Goal: Transaction & Acquisition: Book appointment/travel/reservation

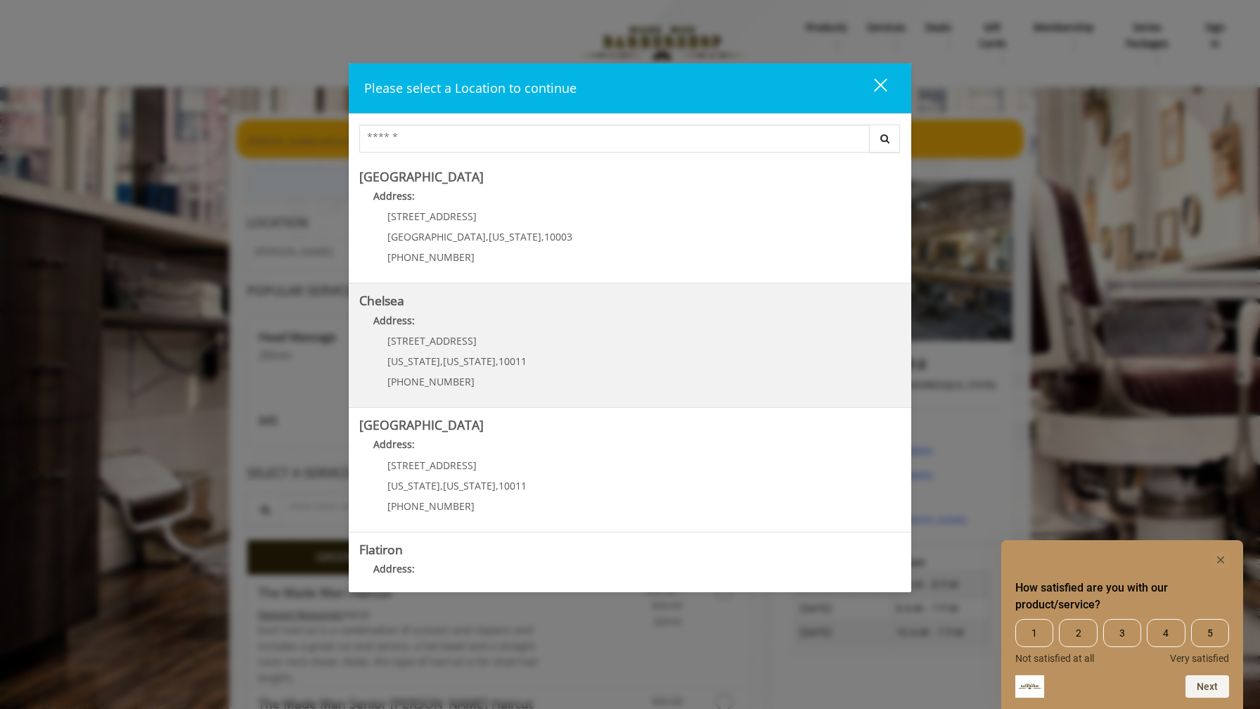
drag, startPoint x: 475, startPoint y: 337, endPoint x: 387, endPoint y: 340, distance: 87.9
click at [387, 340] on p "169/170 W 23rd St" at bounding box center [456, 340] width 139 height 11
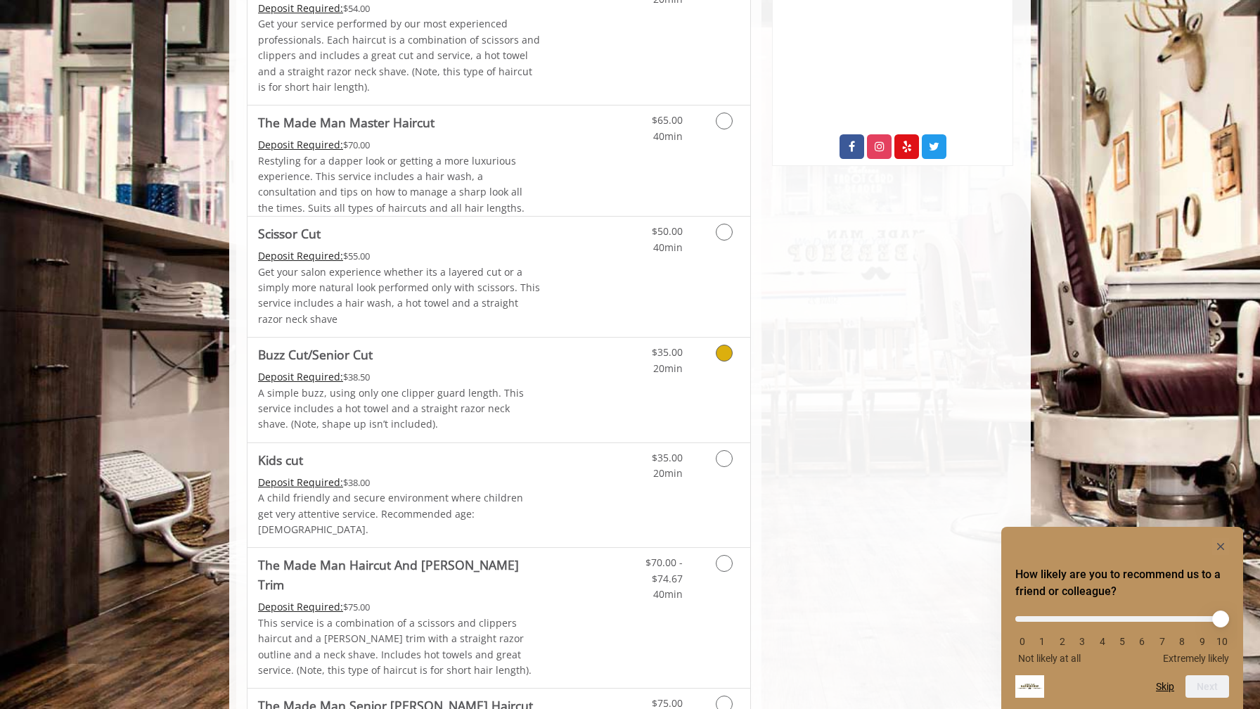
scroll to position [756, 0]
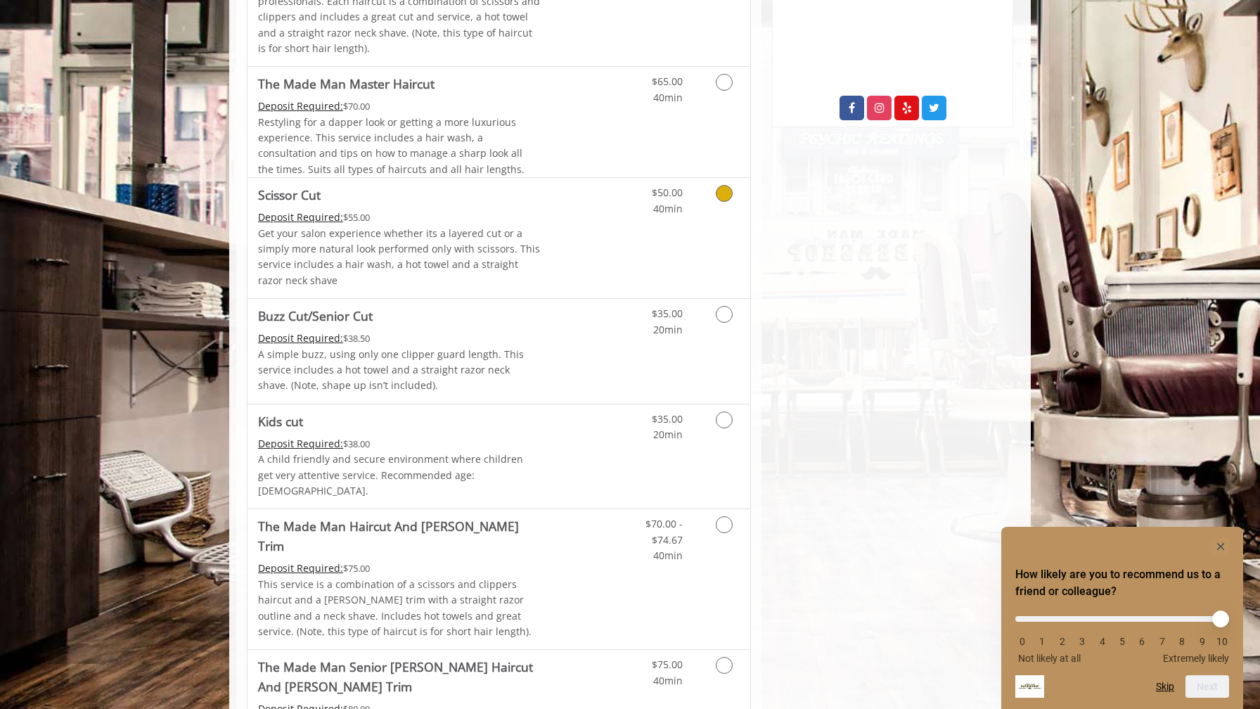
click at [702, 194] on div "Grooming services" at bounding box center [721, 197] width 57 height 39
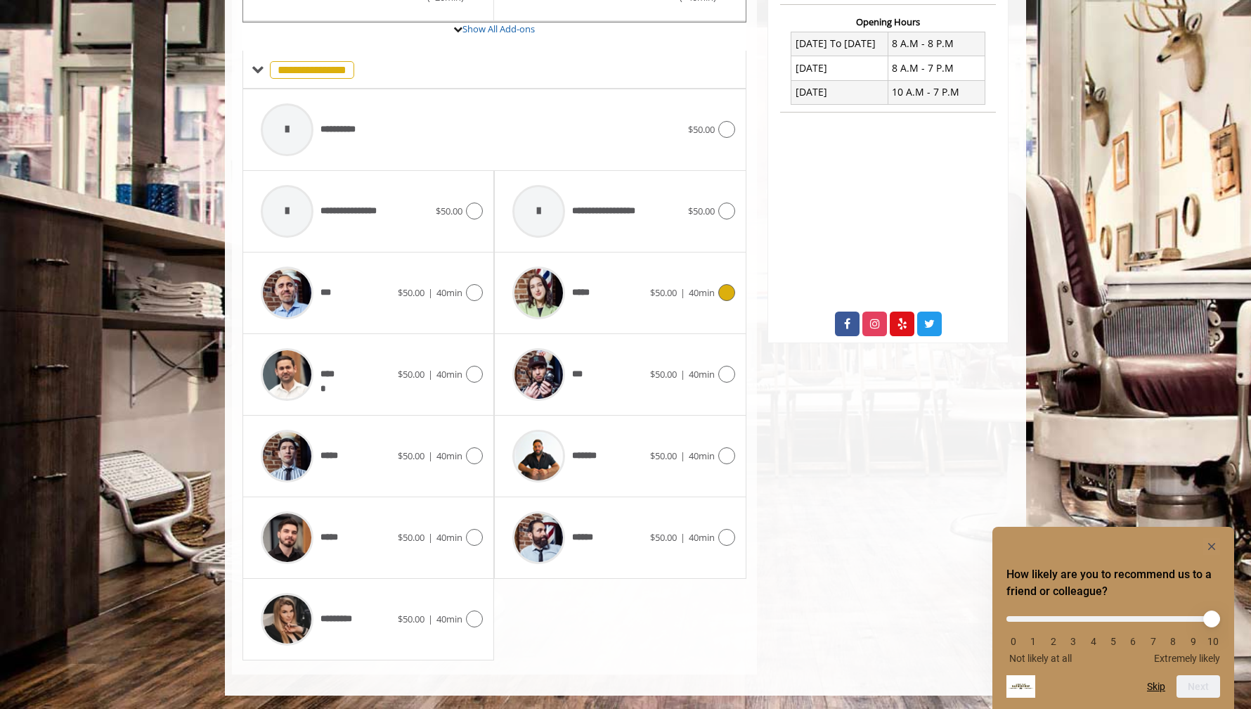
scroll to position [0, 0]
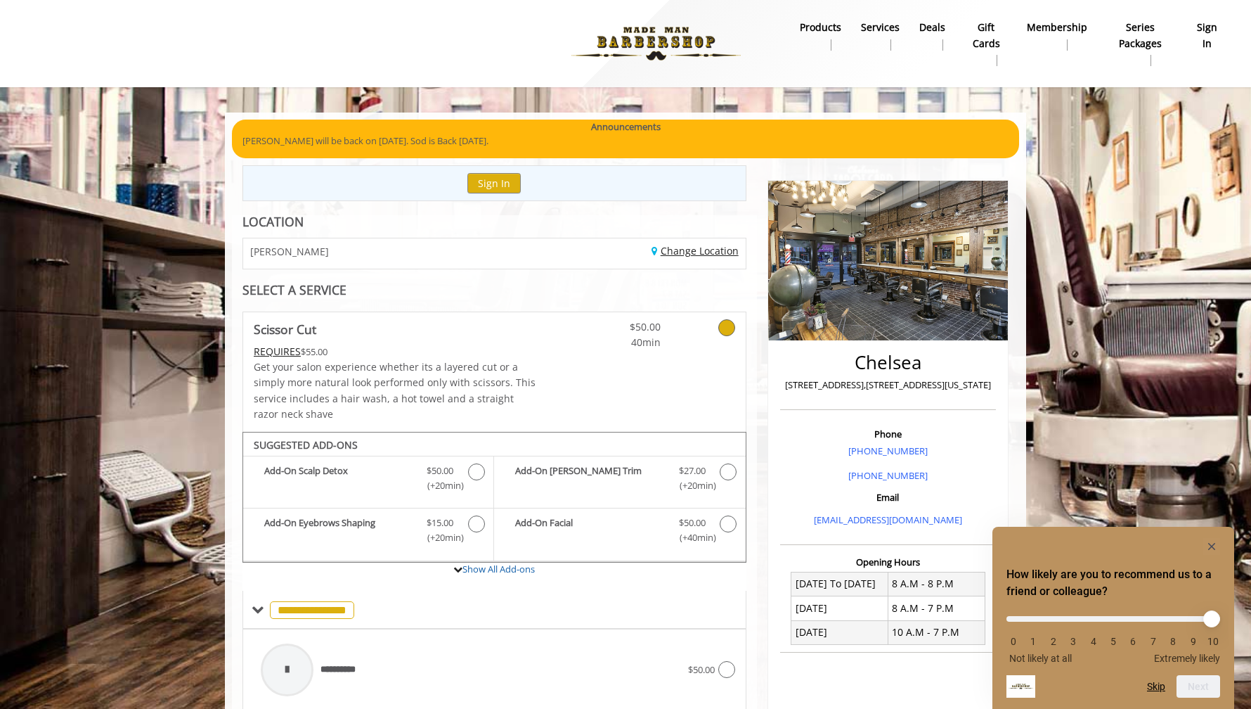
click at [658, 254] on link "Change Location" at bounding box center [695, 250] width 87 height 13
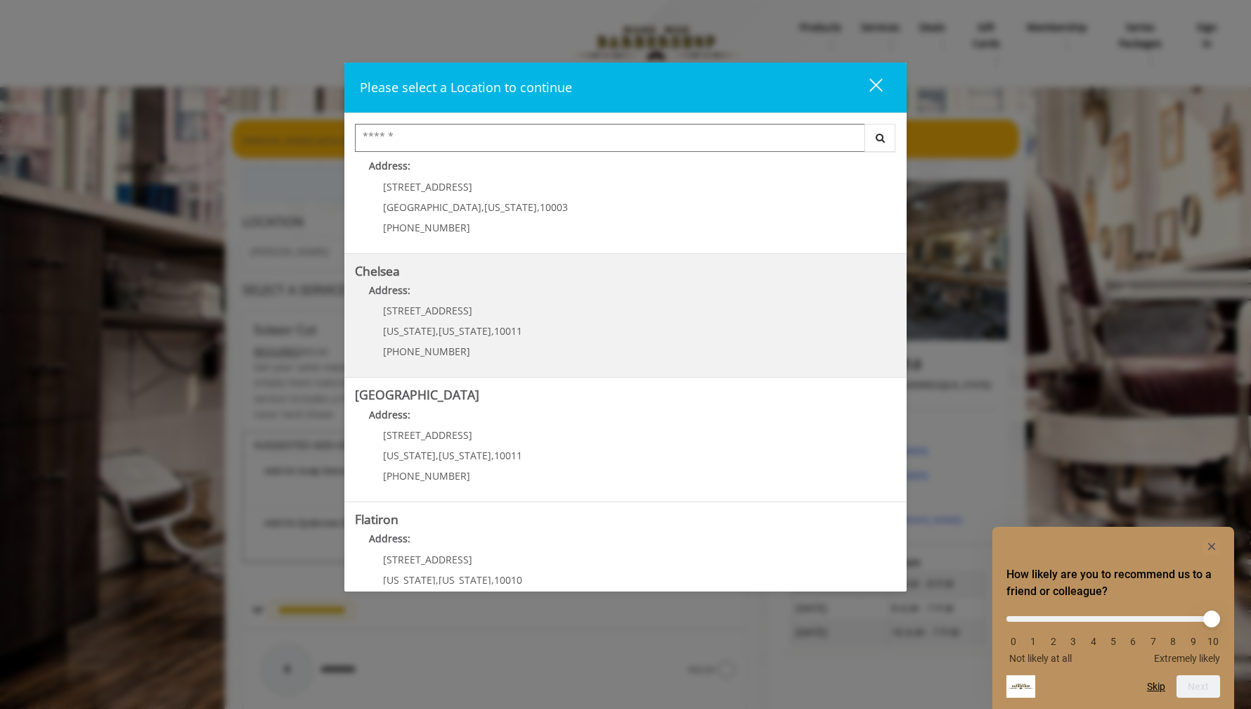
scroll to position [42, 0]
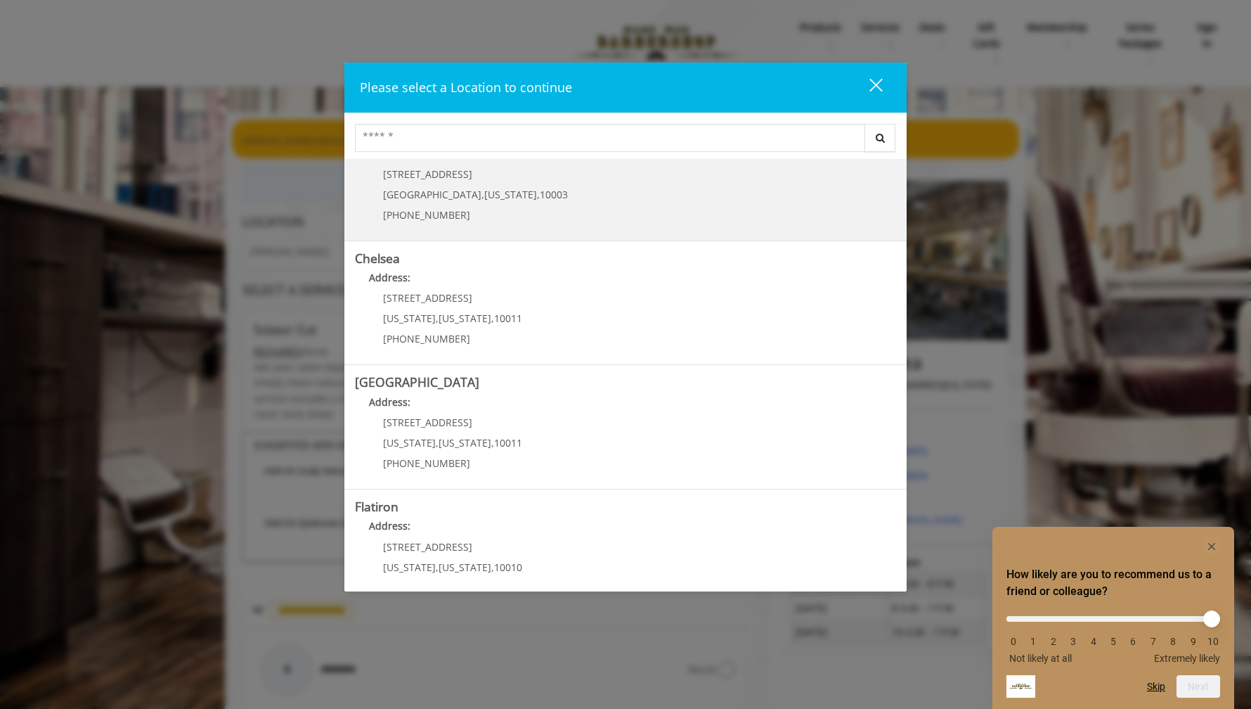
click at [540, 193] on span "10003" at bounding box center [554, 194] width 28 height 13
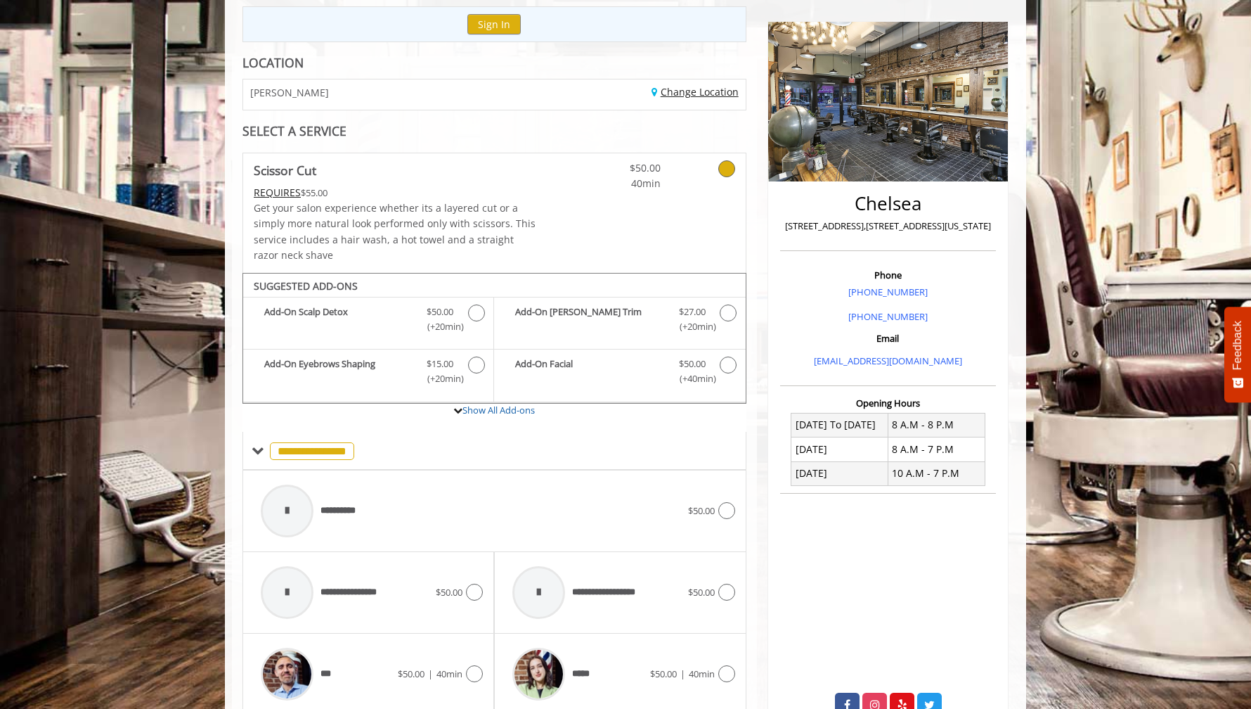
scroll to position [269, 0]
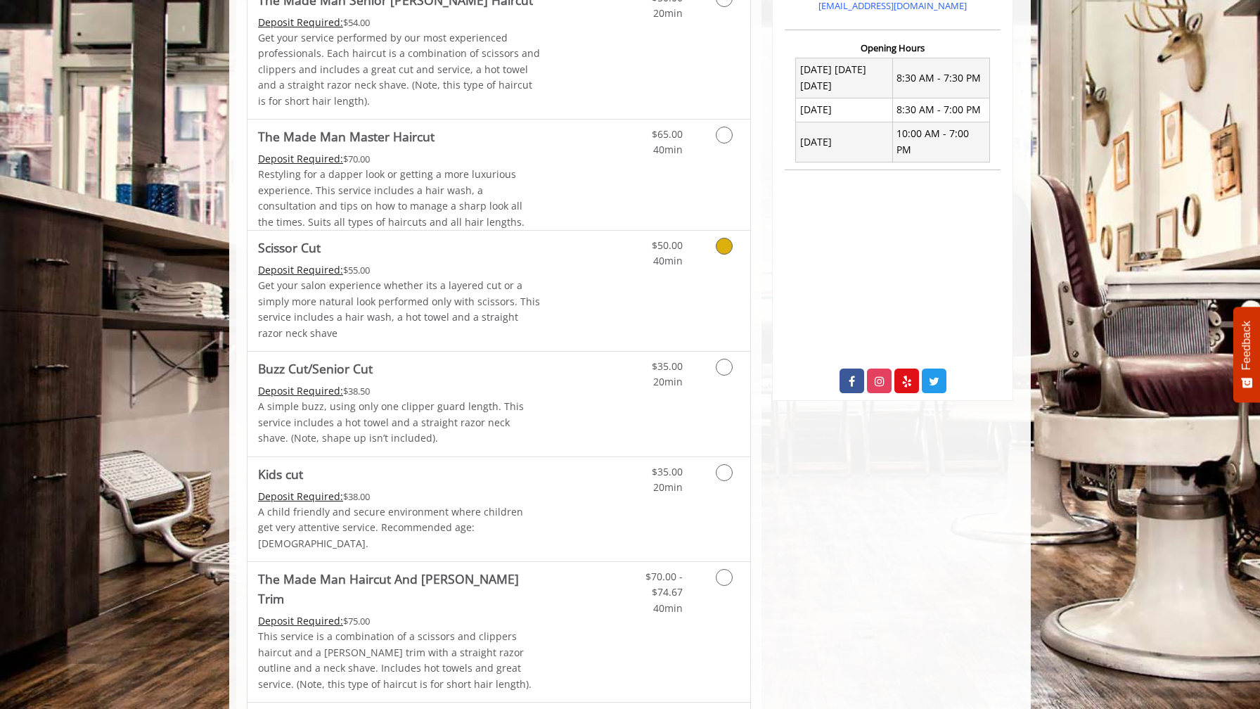
scroll to position [522, 0]
click at [631, 287] on div "$50.00 40min" at bounding box center [687, 289] width 126 height 120
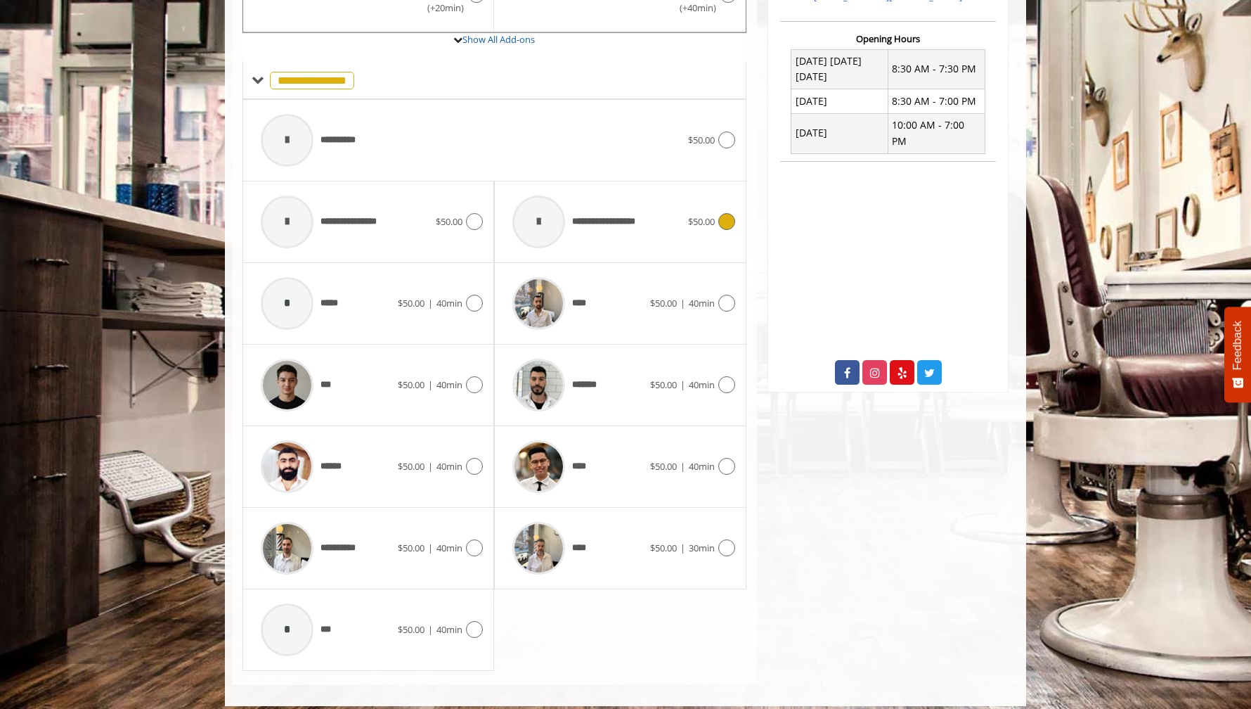
scroll to position [540, 0]
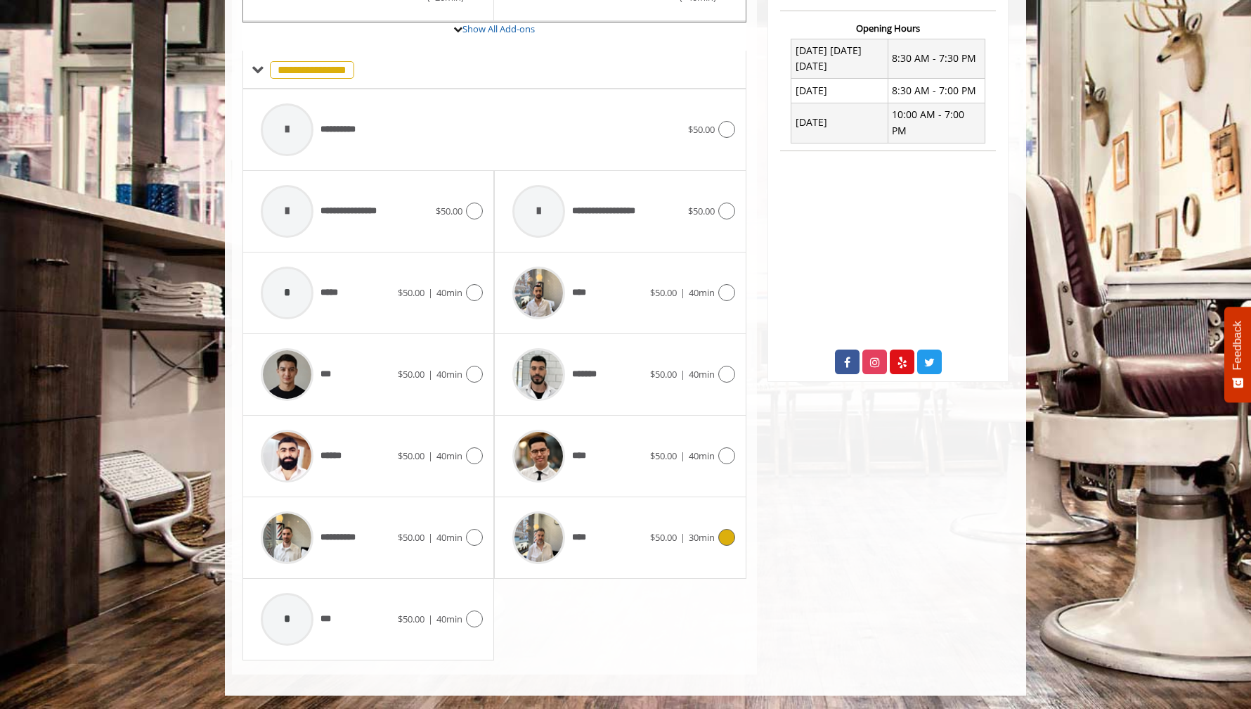
click at [726, 533] on icon at bounding box center [726, 537] width 17 height 17
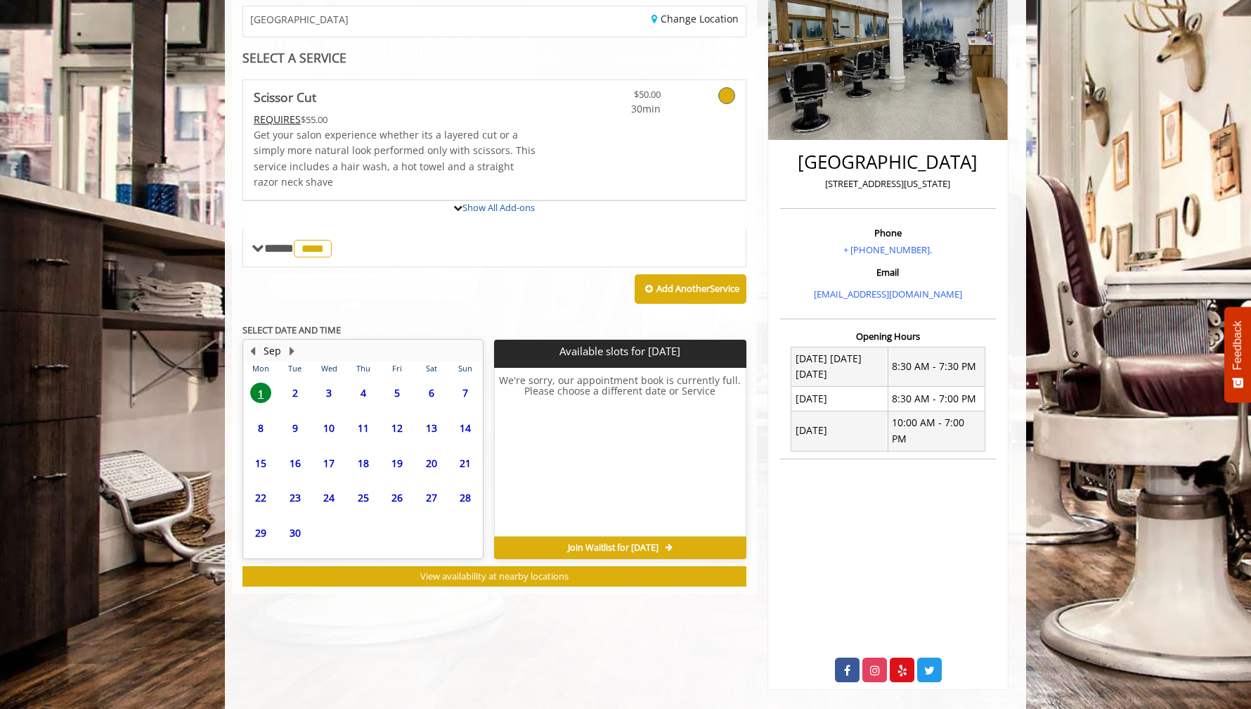
scroll to position [280, 0]
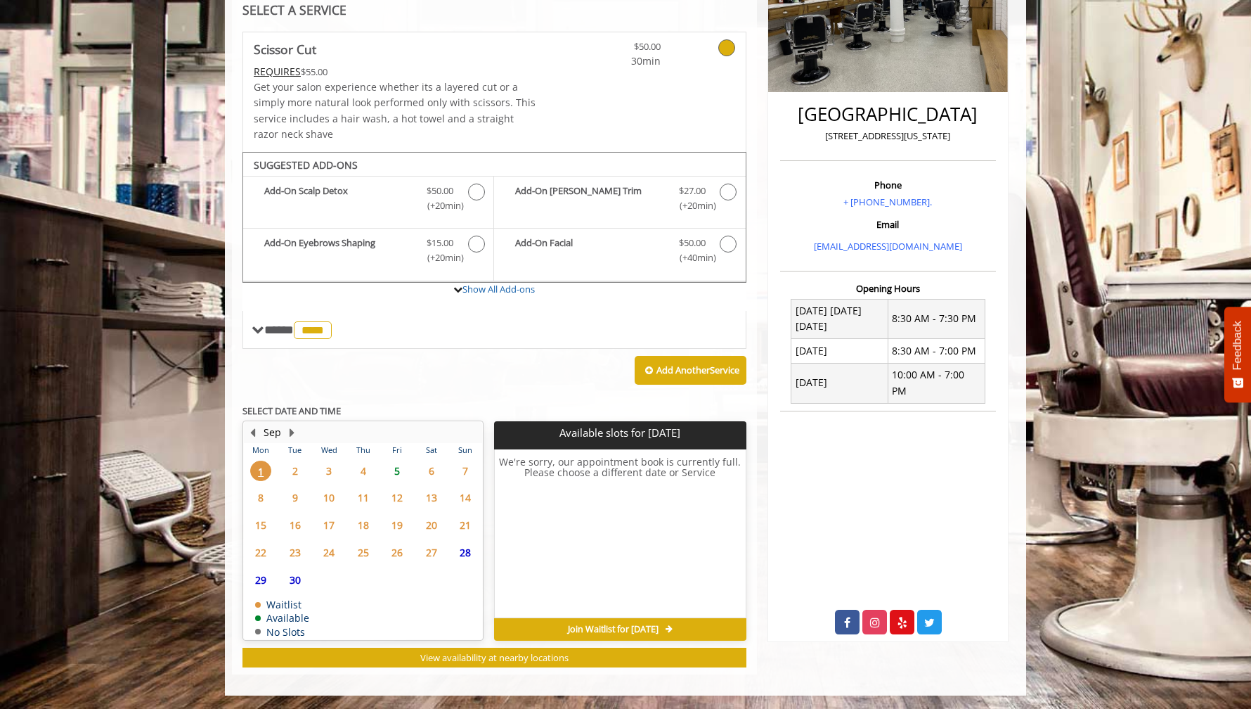
click at [397, 469] on span "5" at bounding box center [397, 470] width 21 height 20
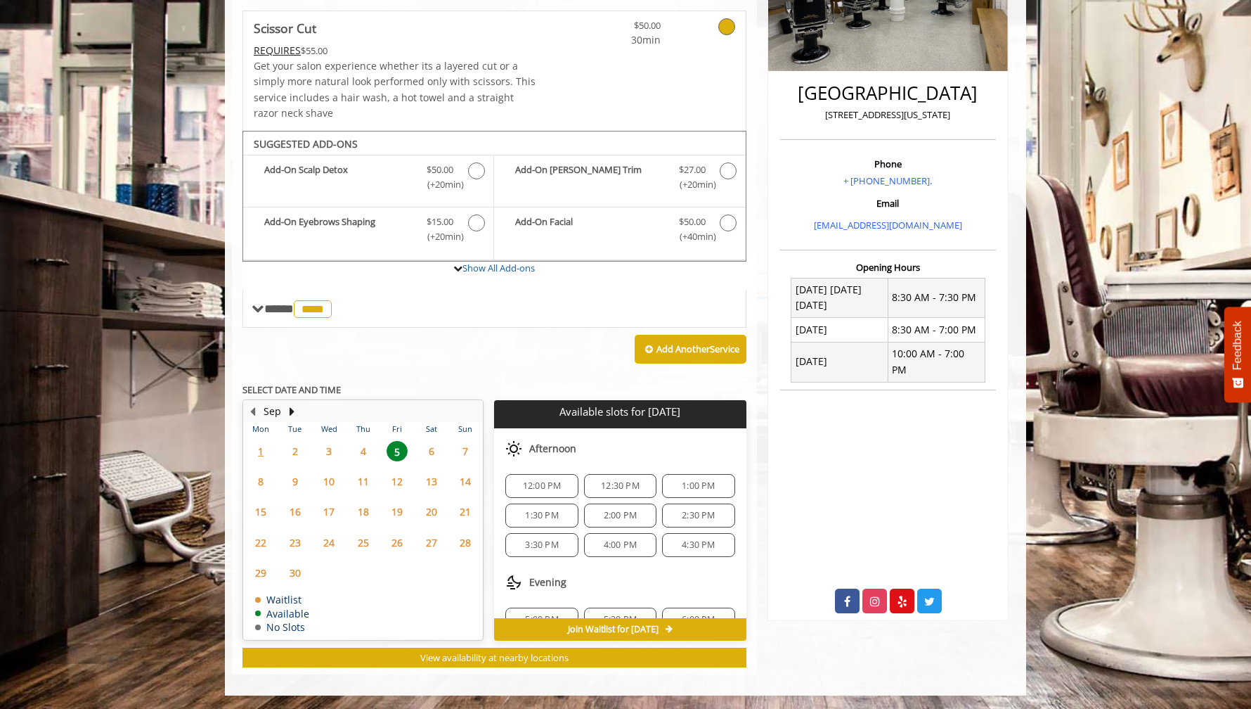
scroll to position [152, 0]
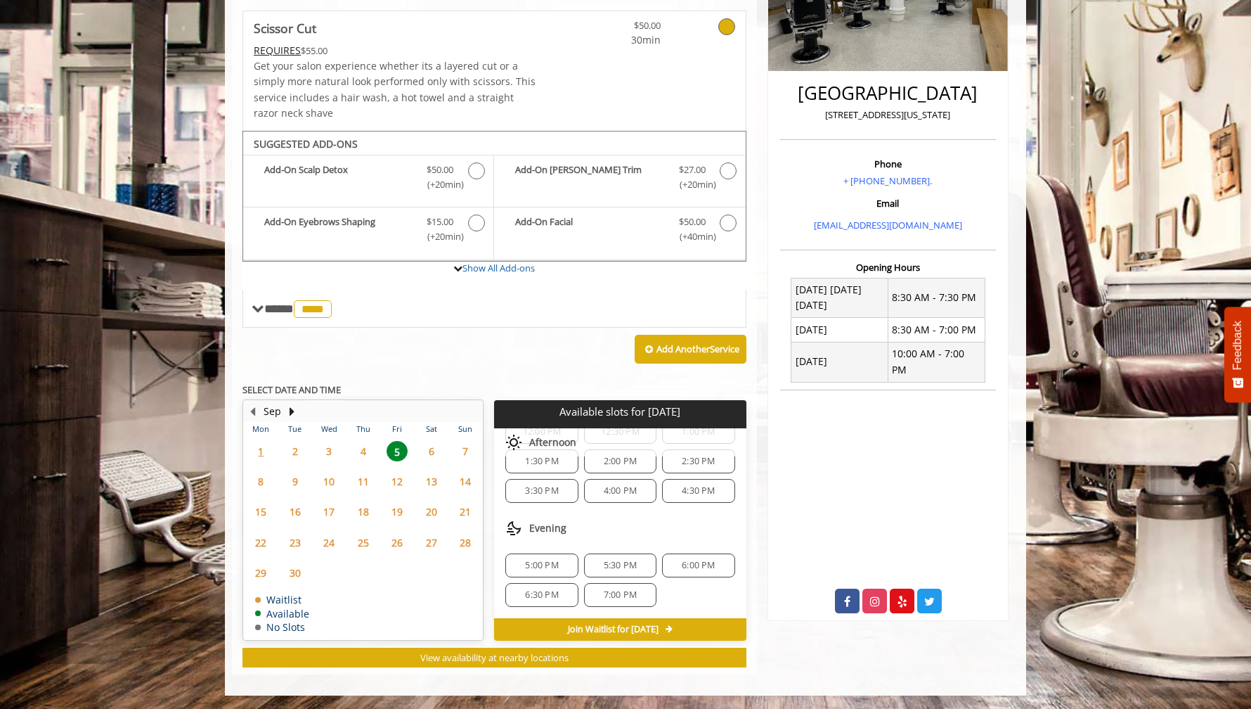
click at [687, 567] on span "6:00 PM" at bounding box center [698, 565] width 33 height 11
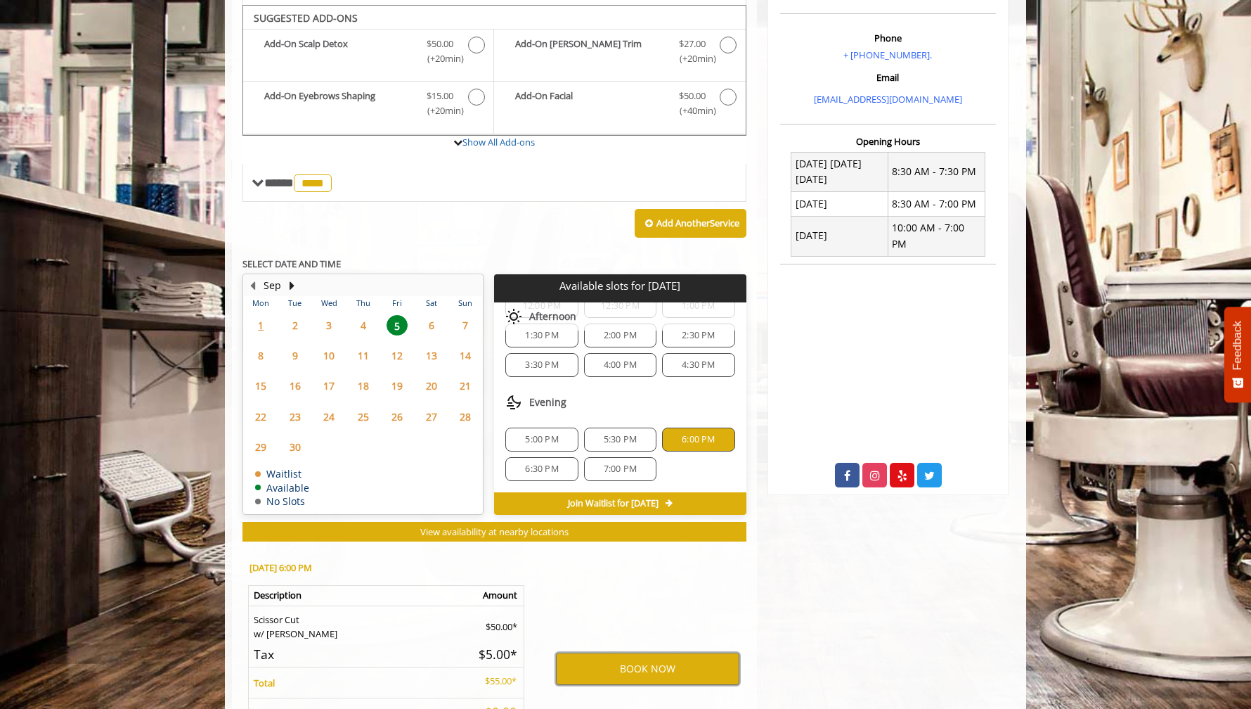
scroll to position [555, 0]
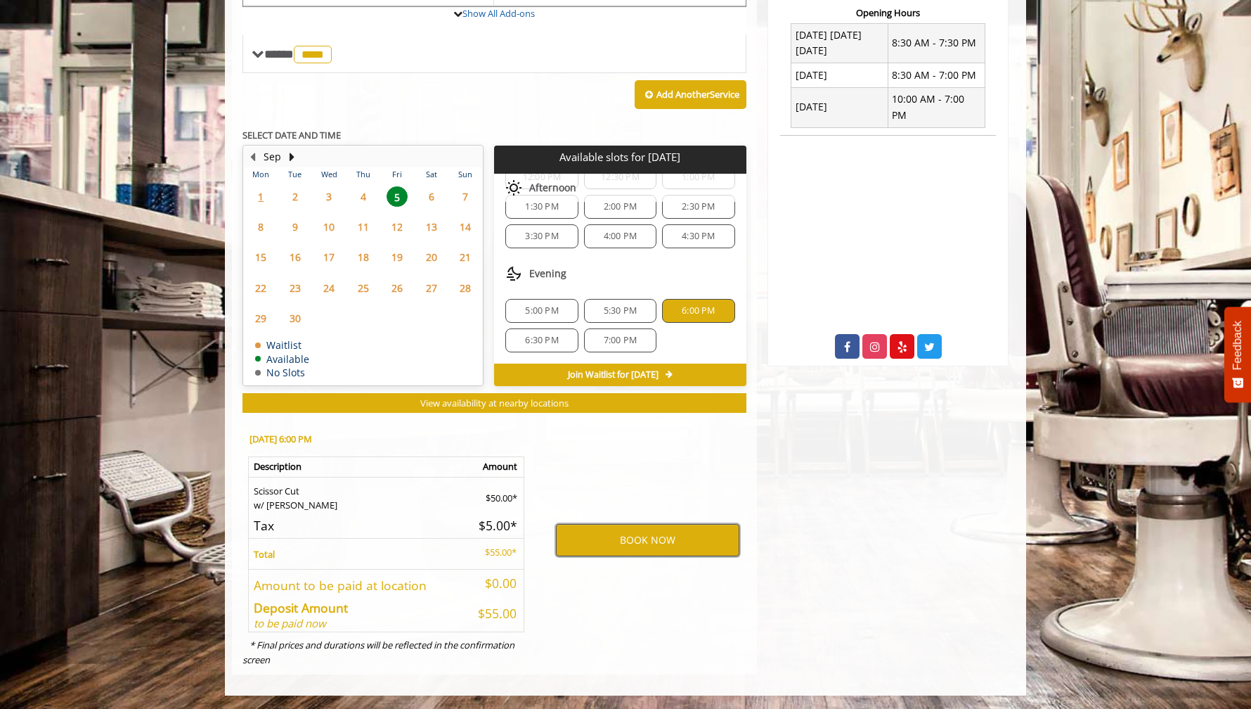
click at [656, 538] on button "BOOK NOW" at bounding box center [647, 540] width 183 height 32
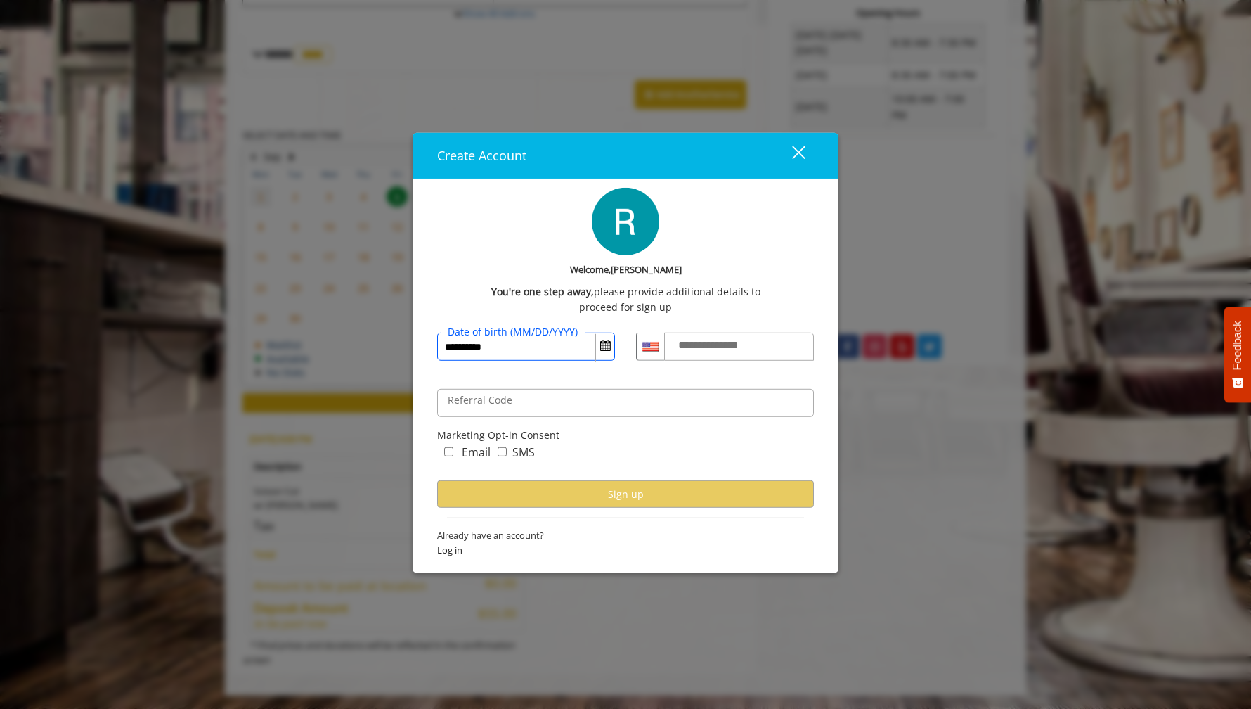
type input "**********"
click at [755, 350] on label "**********" at bounding box center [721, 345] width 101 height 18
click at [755, 350] on input "**********" at bounding box center [739, 346] width 150 height 28
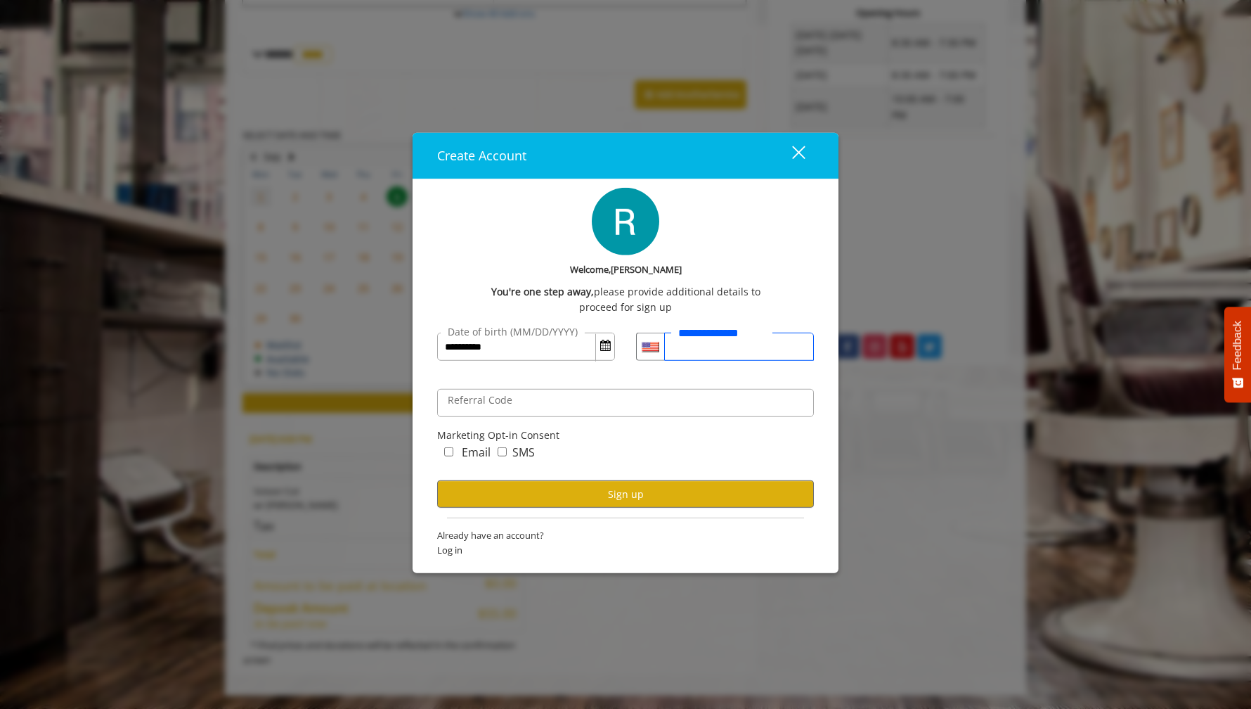
type input "**********"
click at [451, 446] on div "Email" at bounding box center [463, 455] width 53 height 23
click at [510, 488] on button "Sign up" at bounding box center [625, 493] width 377 height 27
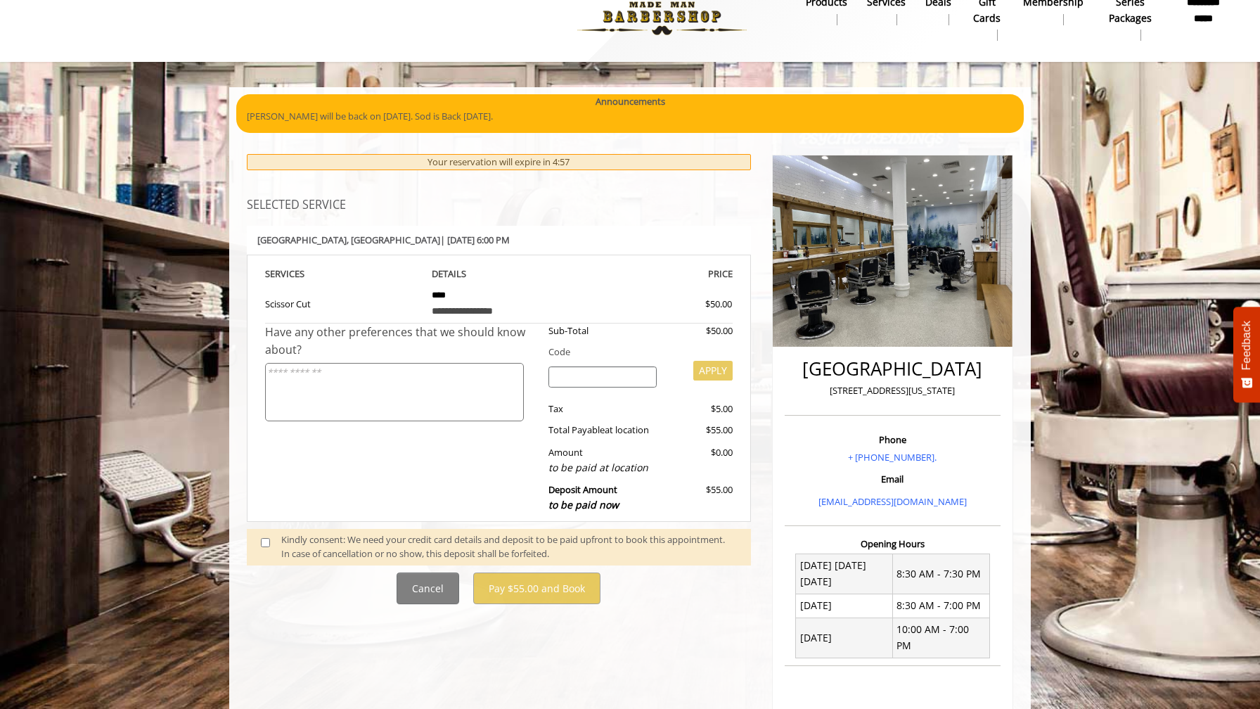
scroll to position [6, 0]
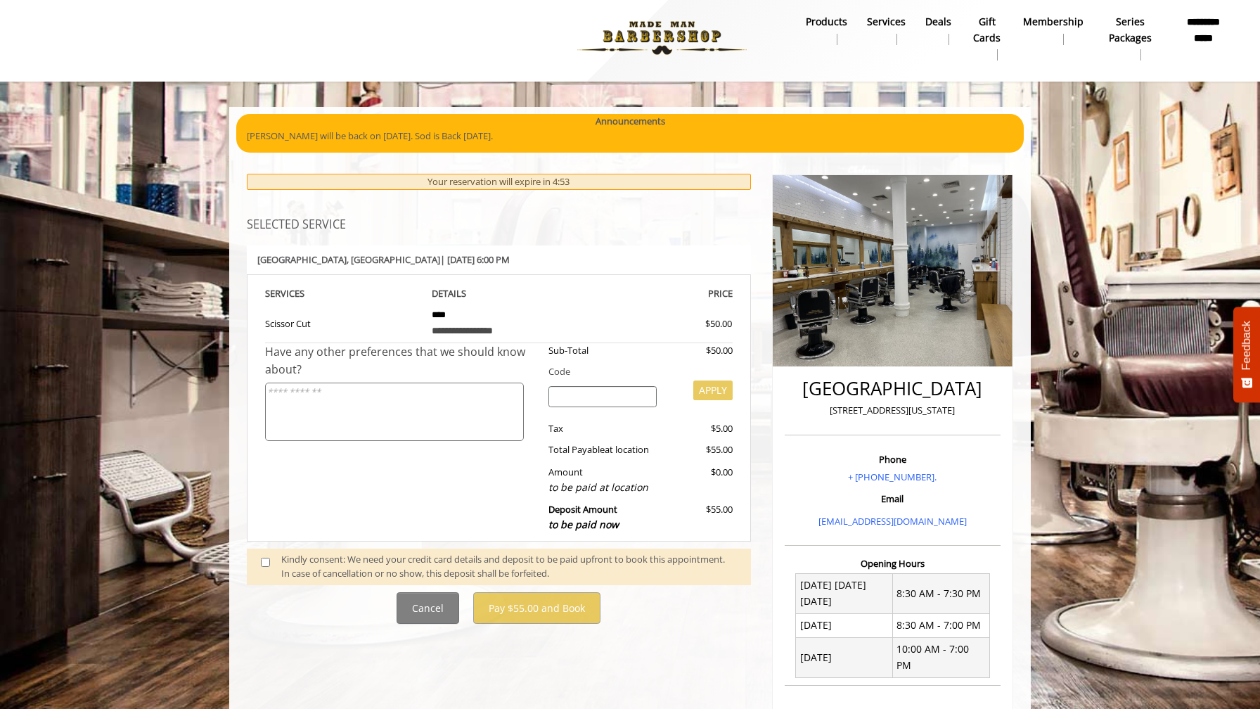
click at [477, 493] on div "Have any other preferences that we should know about?" at bounding box center [401, 441] width 273 height 197
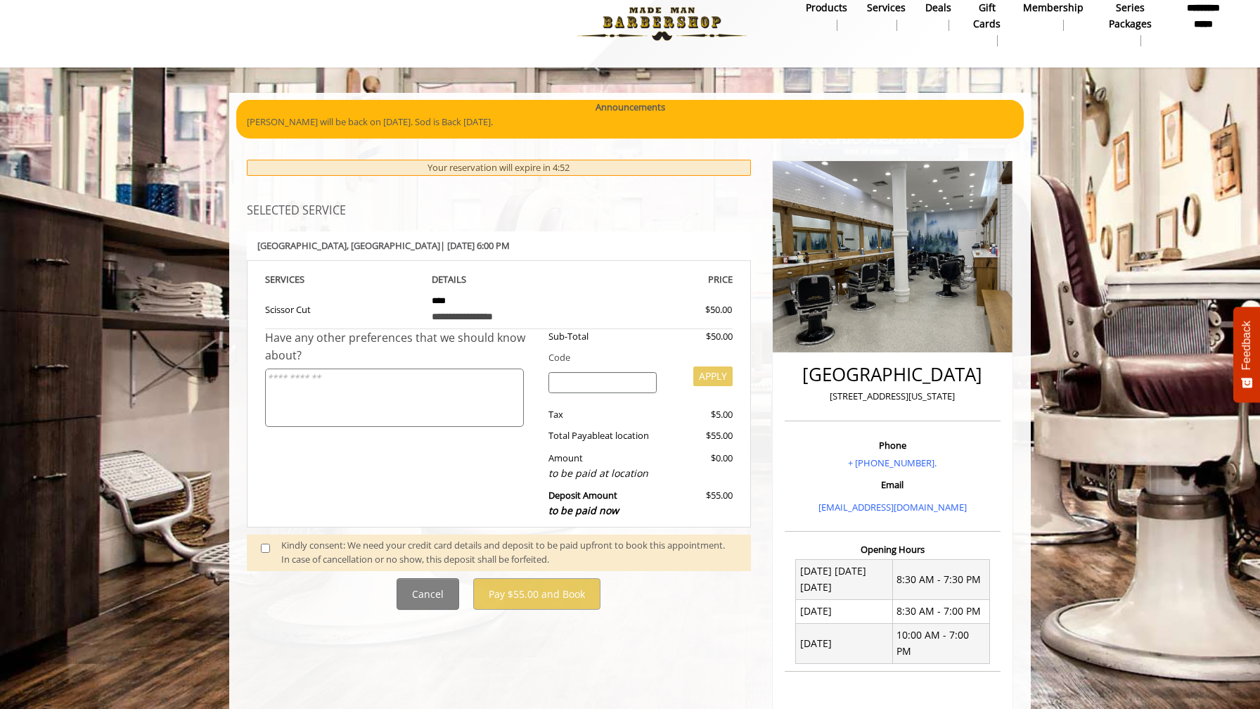
scroll to position [21, 0]
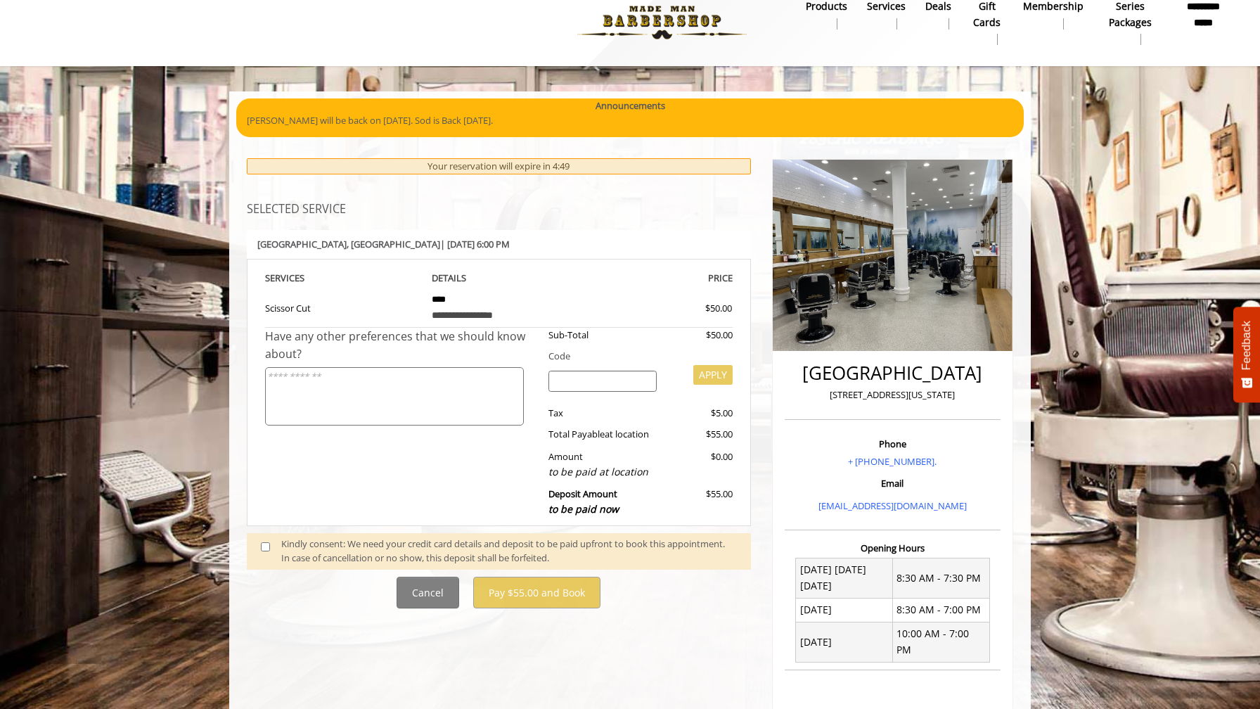
click at [381, 548] on div "Kindly consent: We need your credit card details and deposit to be paid upfront…" at bounding box center [508, 551] width 455 height 30
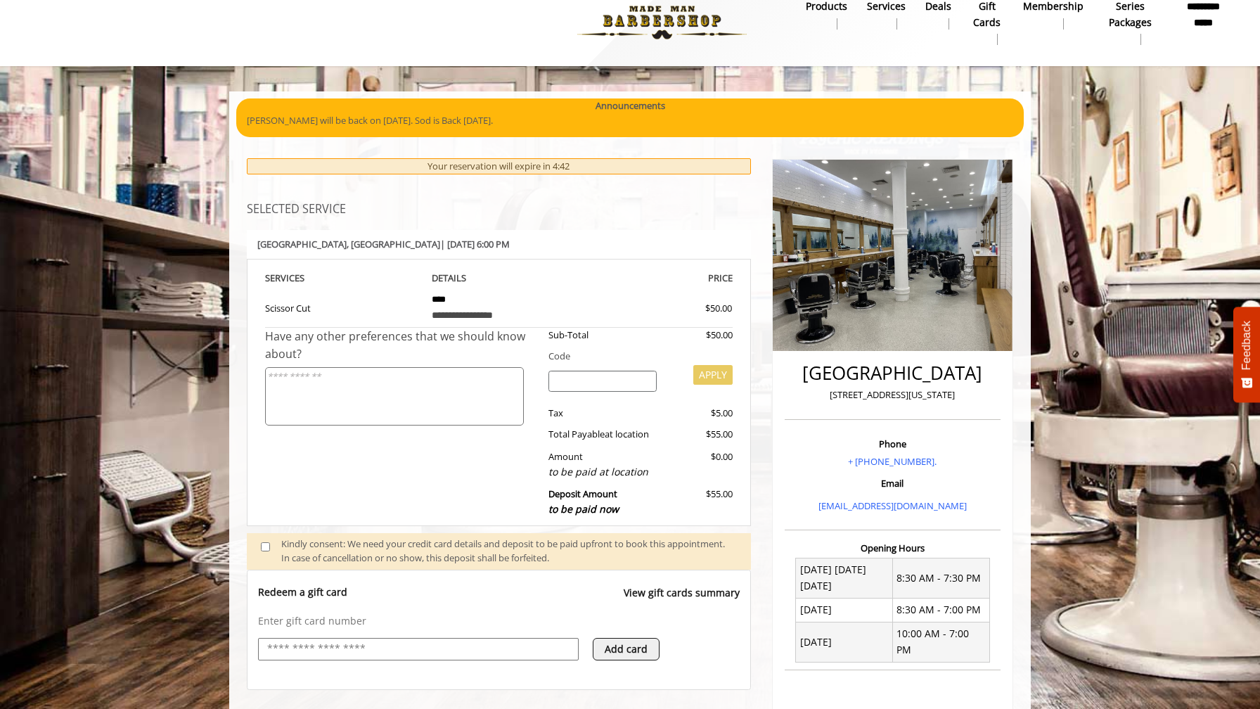
scroll to position [0, 0]
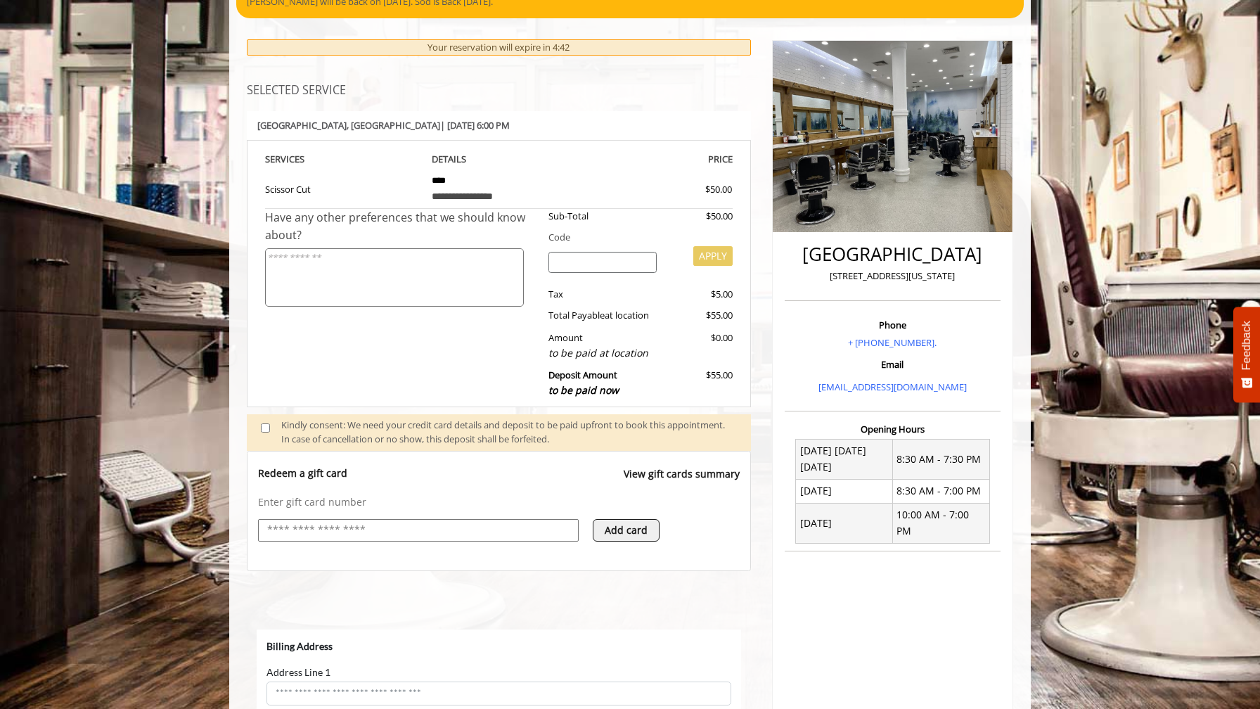
select select "***"
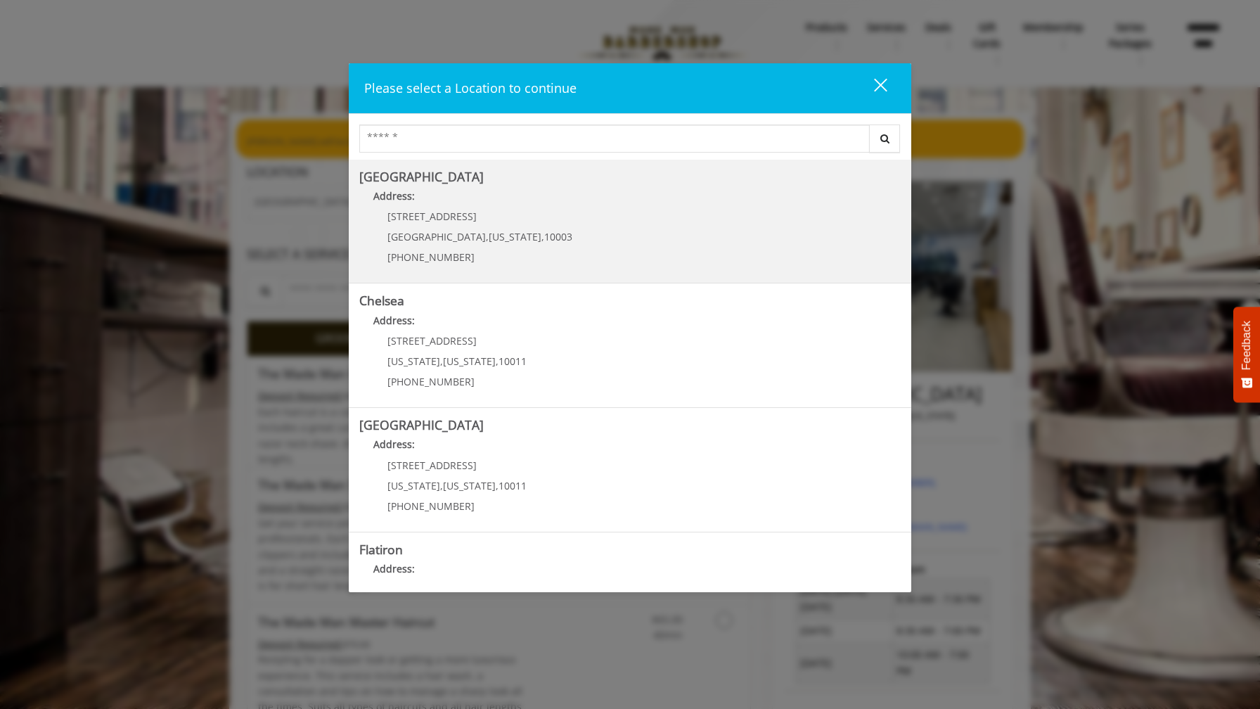
click at [440, 189] on Village "Address:" at bounding box center [629, 199] width 541 height 22
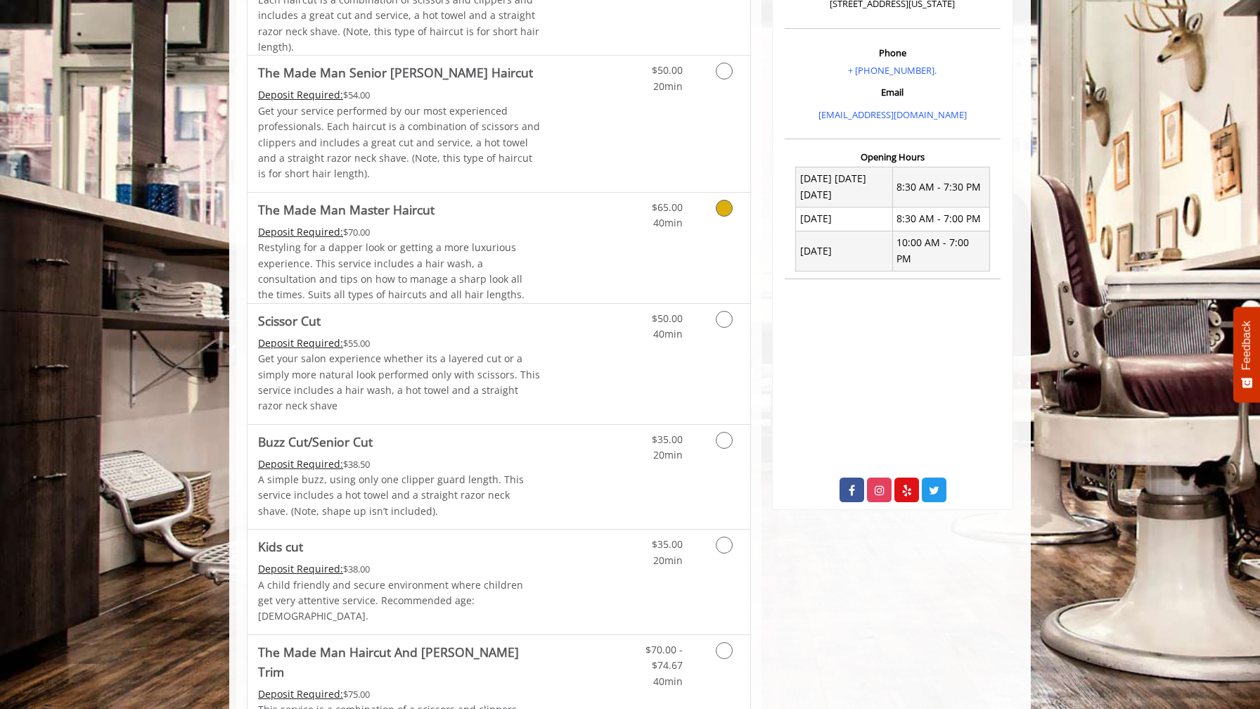
scroll to position [421, 0]
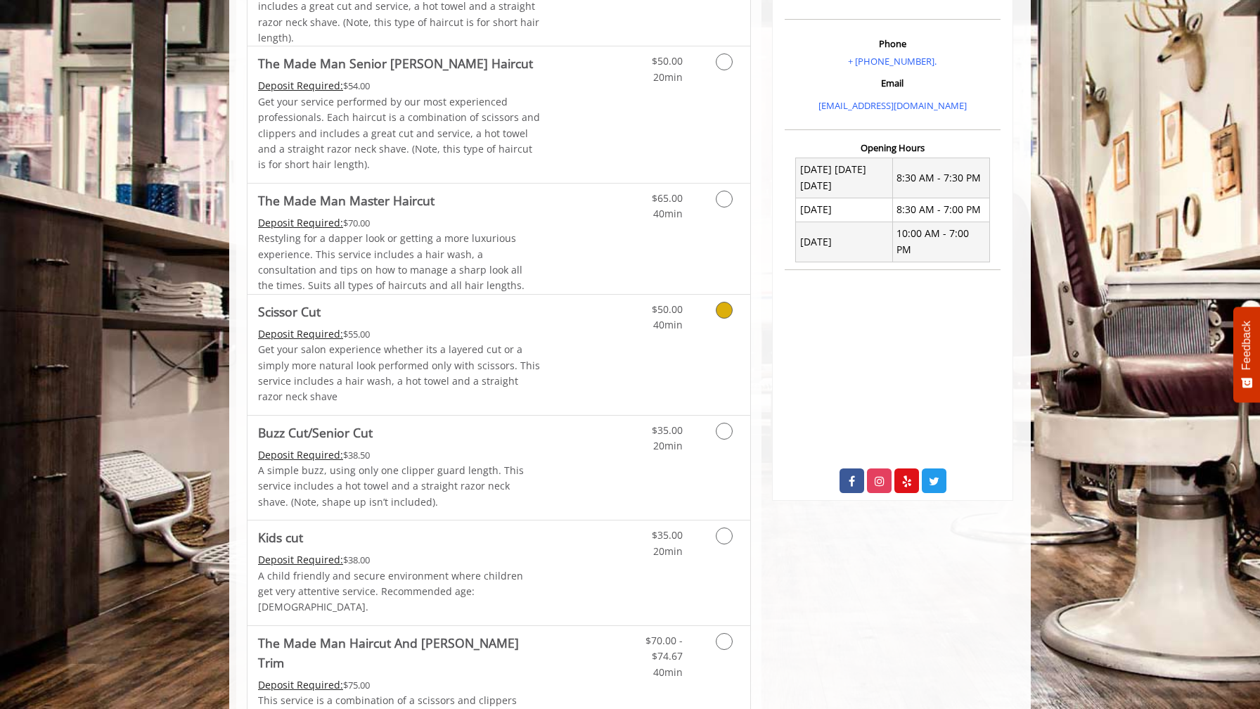
click at [535, 346] on p "Get your salon experience whether its a layered cut or a simply more natural lo…" at bounding box center [399, 373] width 283 height 63
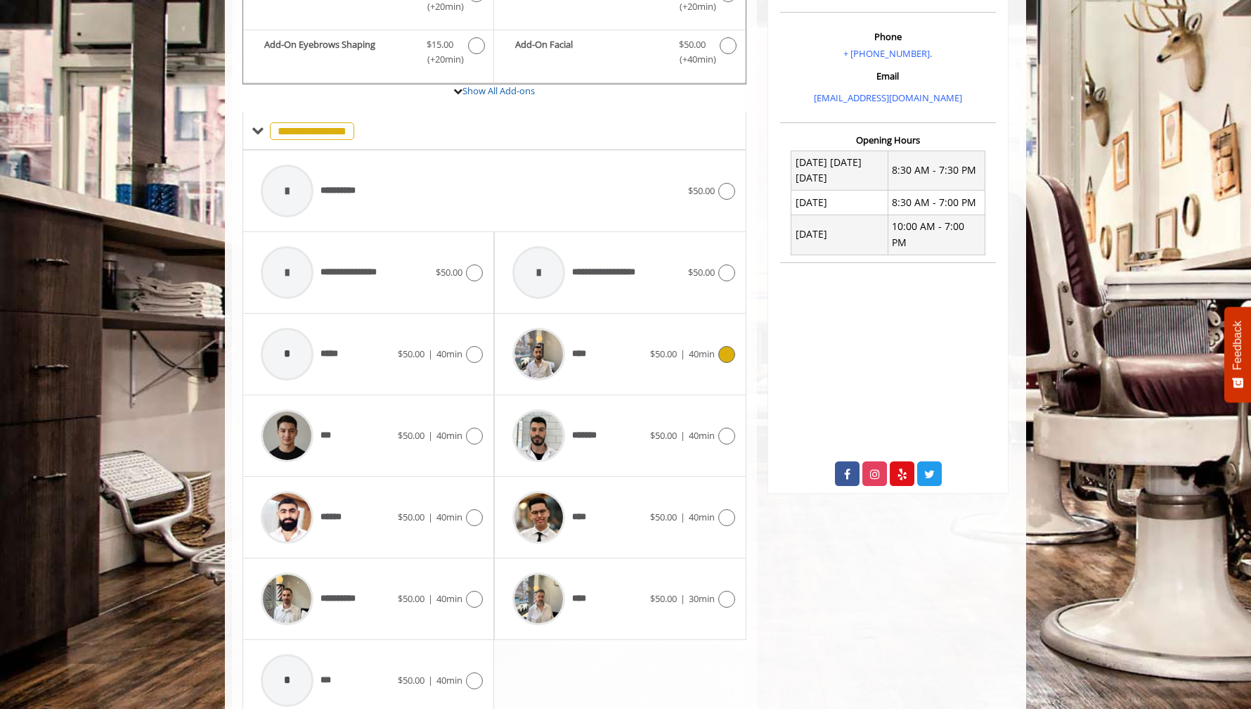
scroll to position [435, 0]
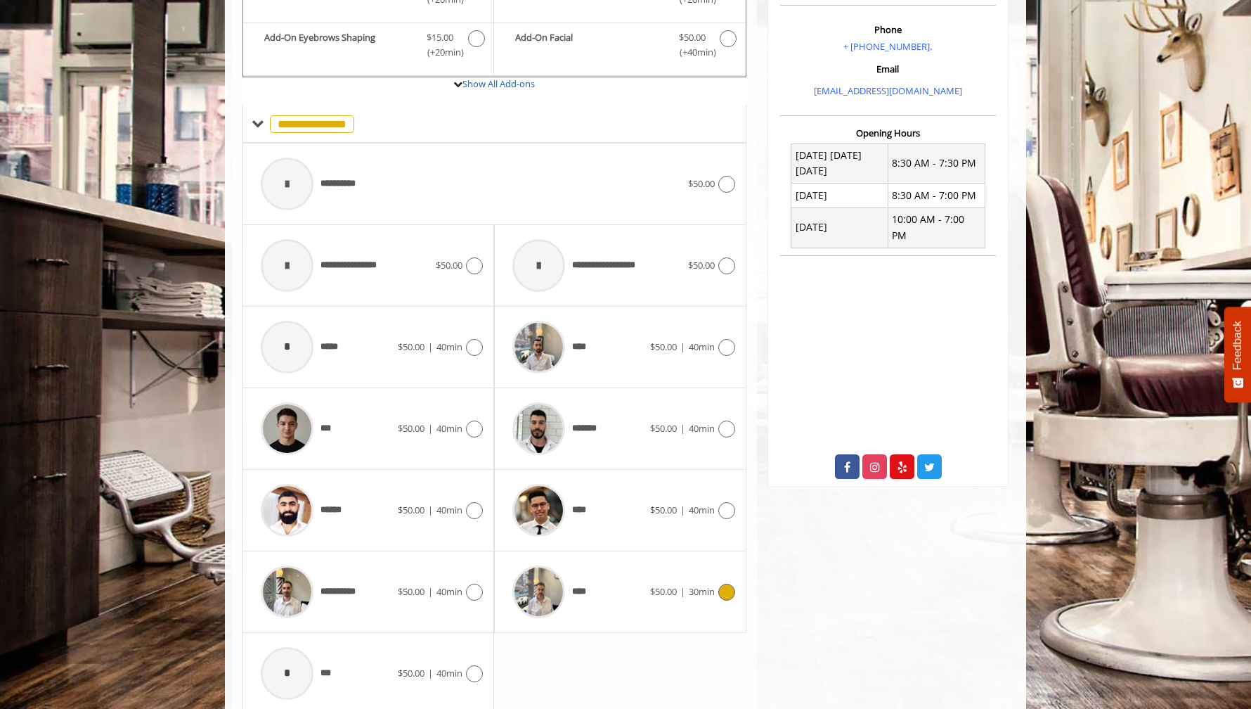
click at [650, 592] on span "$50.00" at bounding box center [663, 591] width 27 height 13
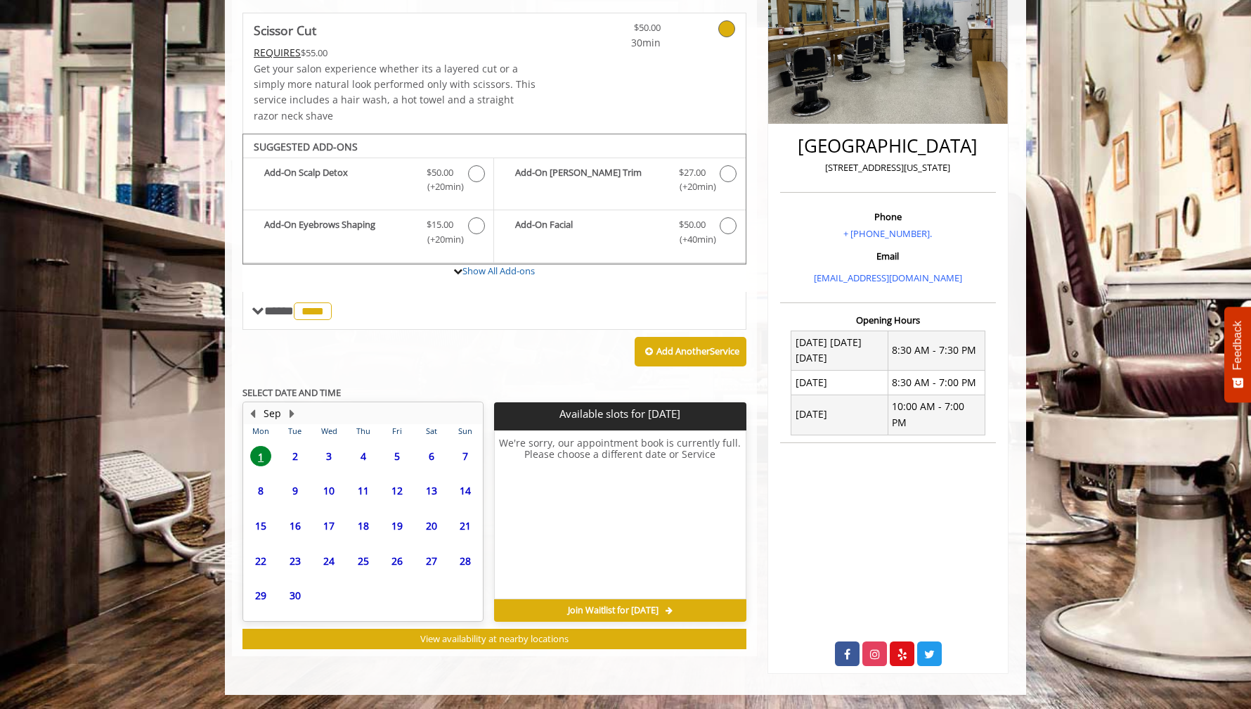
scroll to position [232, 0]
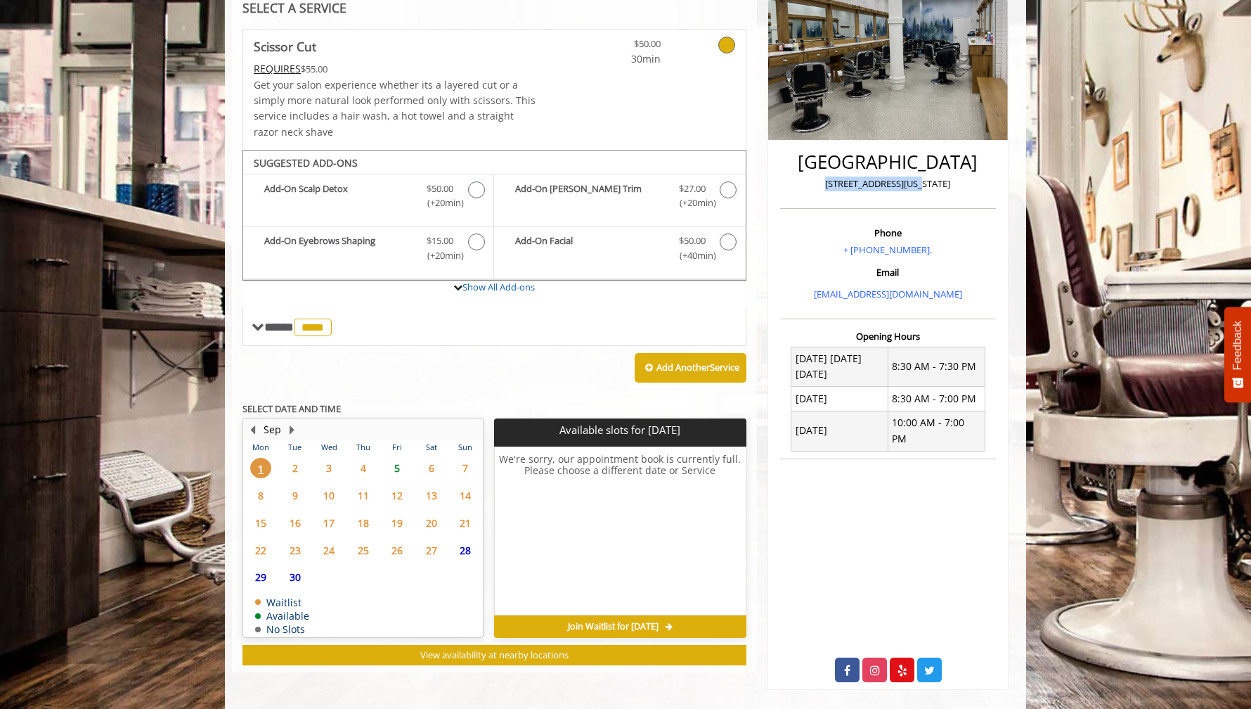
drag, startPoint x: 849, startPoint y: 184, endPoint x: 936, endPoint y: 183, distance: 86.5
click at [936, 183] on p "[STREET_ADDRESS][US_STATE]" at bounding box center [888, 183] width 209 height 15
copy p "[STREET_ADDRESS][US_STATE]"
click at [225, 11] on div "**********" at bounding box center [625, 296] width 801 height 830
click at [363, 522] on span "18" at bounding box center [363, 522] width 21 height 20
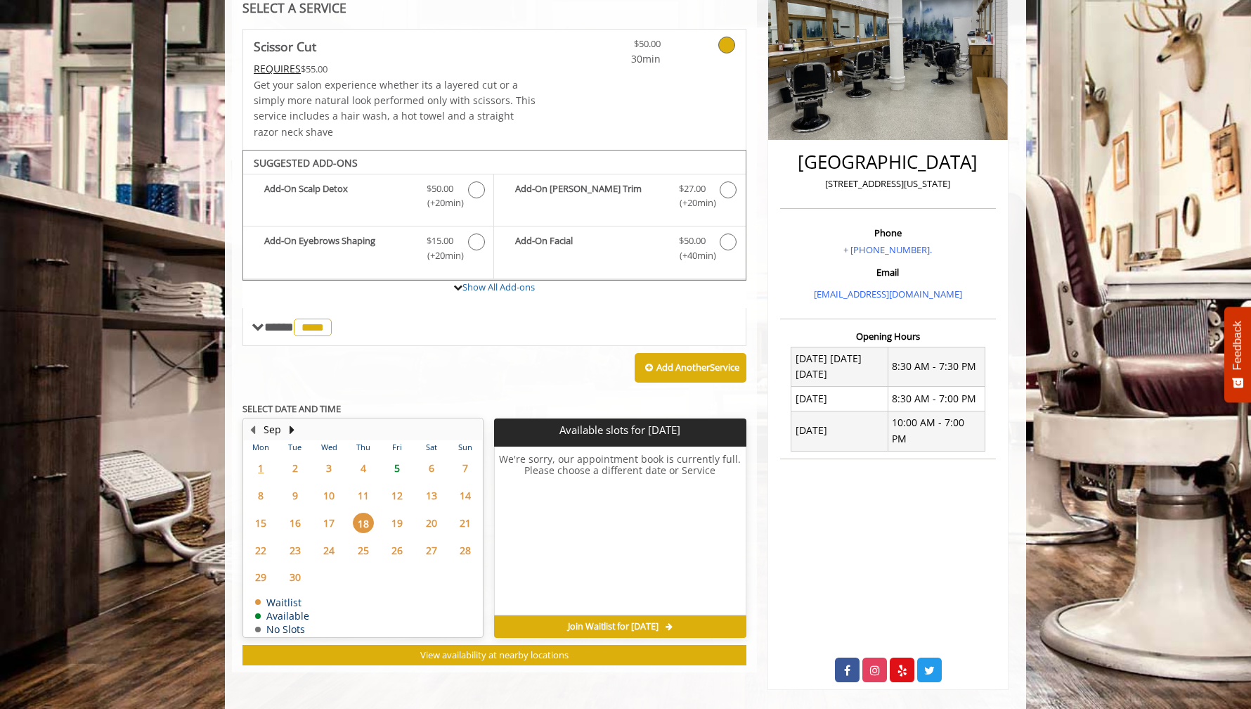
click at [401, 463] on span "5" at bounding box center [397, 468] width 21 height 20
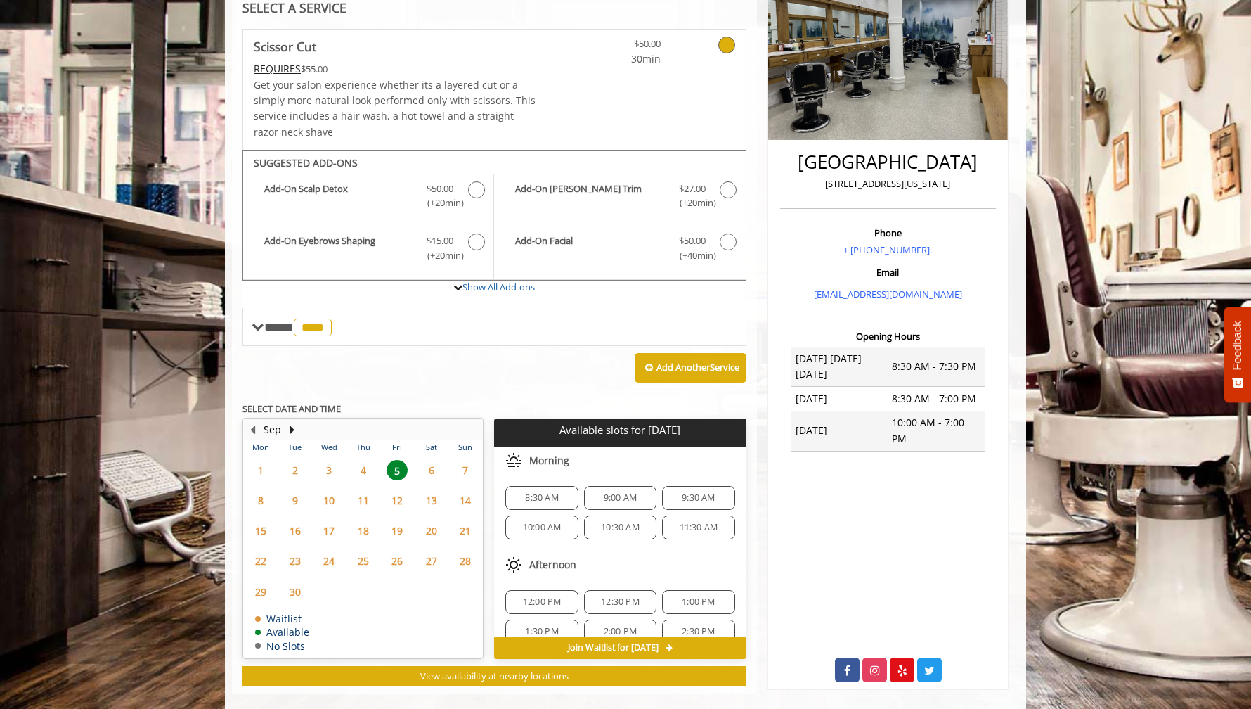
scroll to position [251, 0]
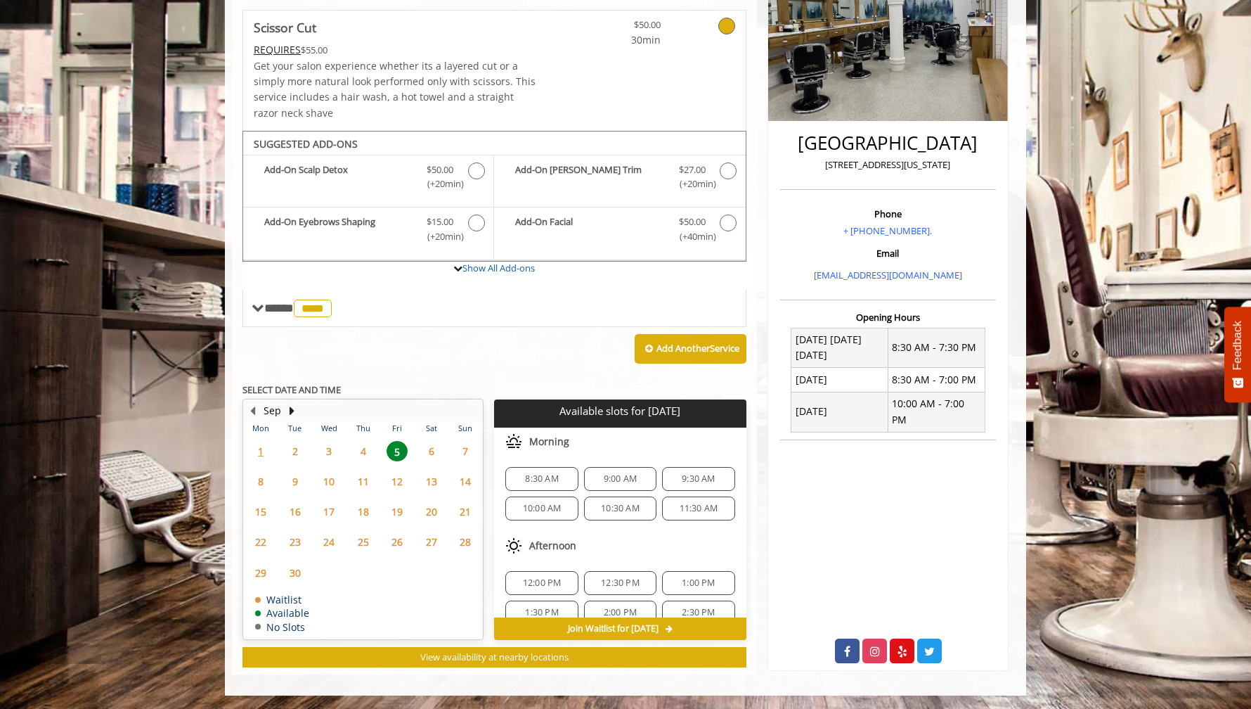
click at [489, 373] on div "**********" at bounding box center [495, 338] width 504 height 657
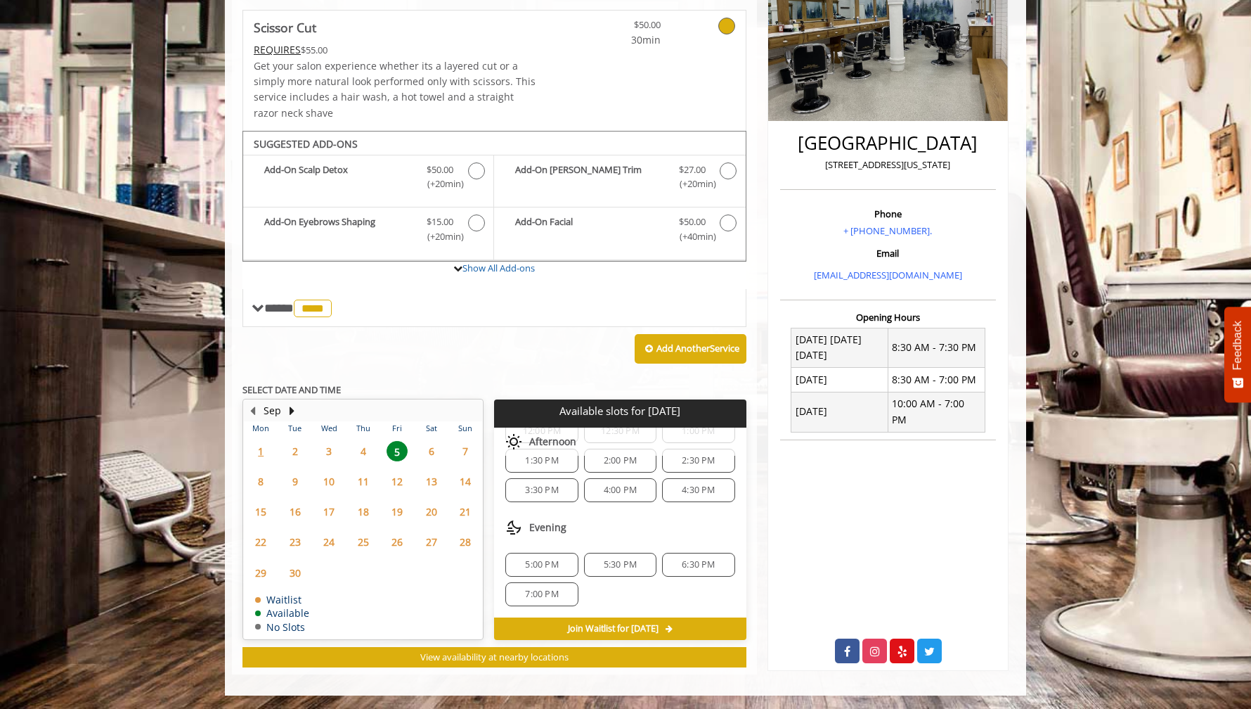
click at [483, 346] on div "Add Another Service" at bounding box center [495, 349] width 504 height 44
click at [517, 376] on div "**********" at bounding box center [495, 338] width 504 height 657
